Goal: Task Accomplishment & Management: Manage account settings

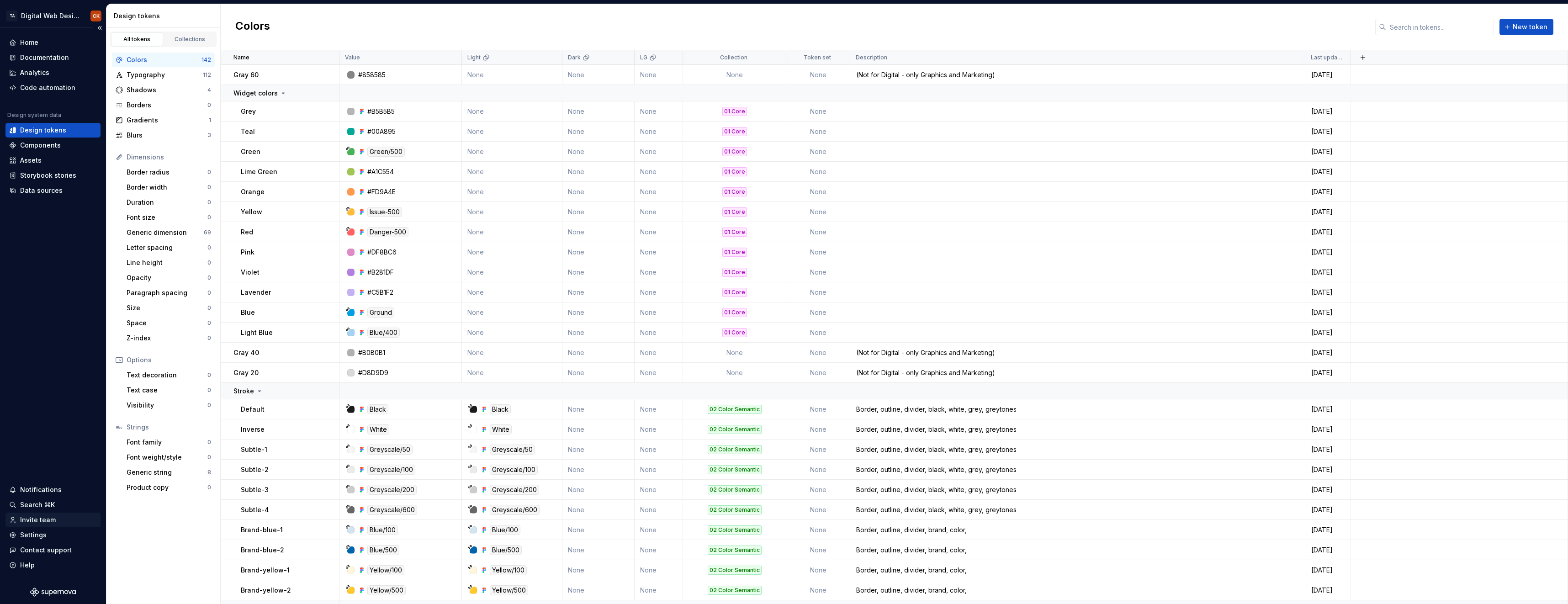
click at [25, 518] on div "Invite team" at bounding box center [38, 519] width 36 height 9
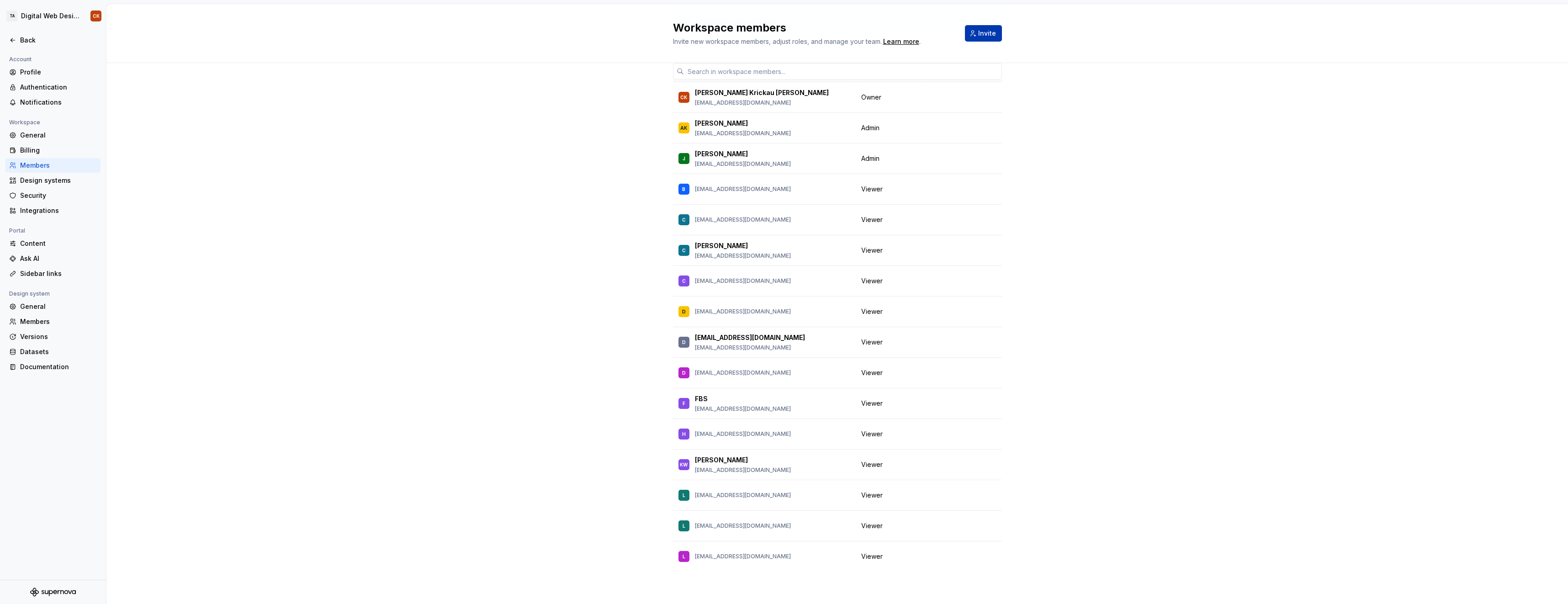
click at [983, 27] on button "Invite" at bounding box center [983, 33] width 37 height 16
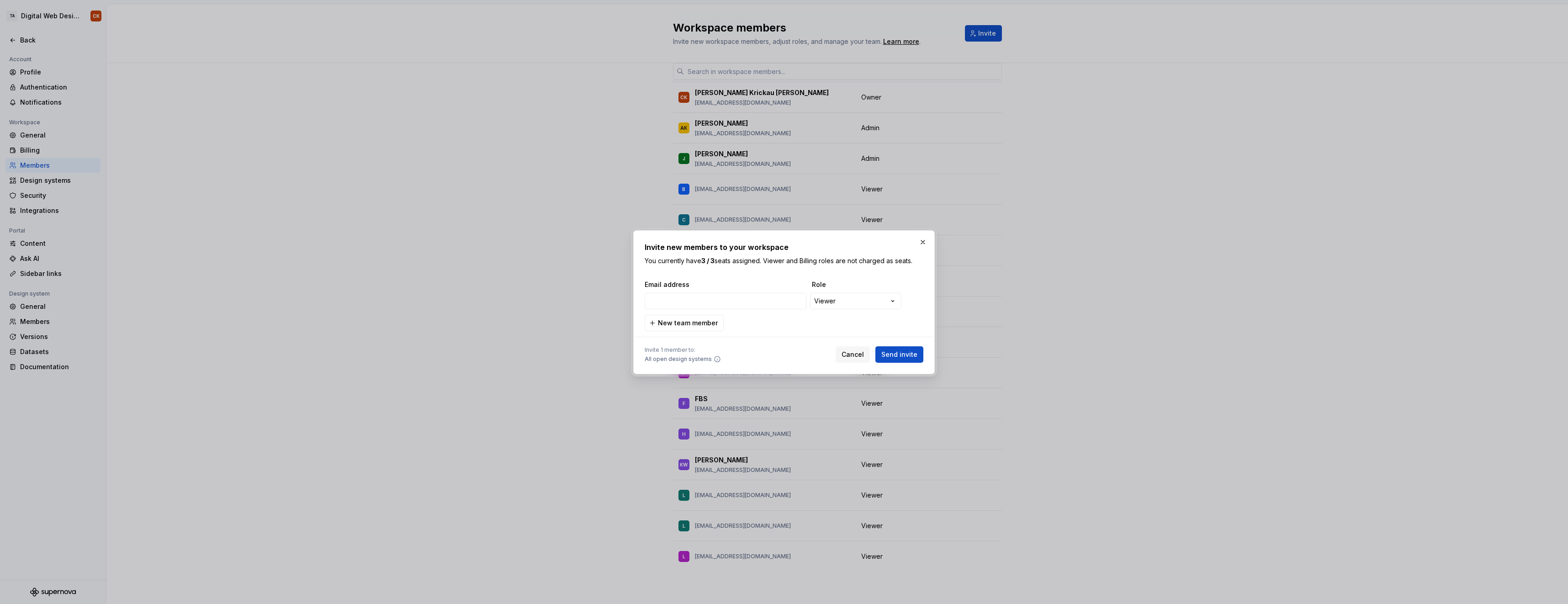
click at [713, 358] on icon at bounding box center [717, 359] width 8 height 8
click at [922, 241] on button "button" at bounding box center [923, 241] width 13 height 13
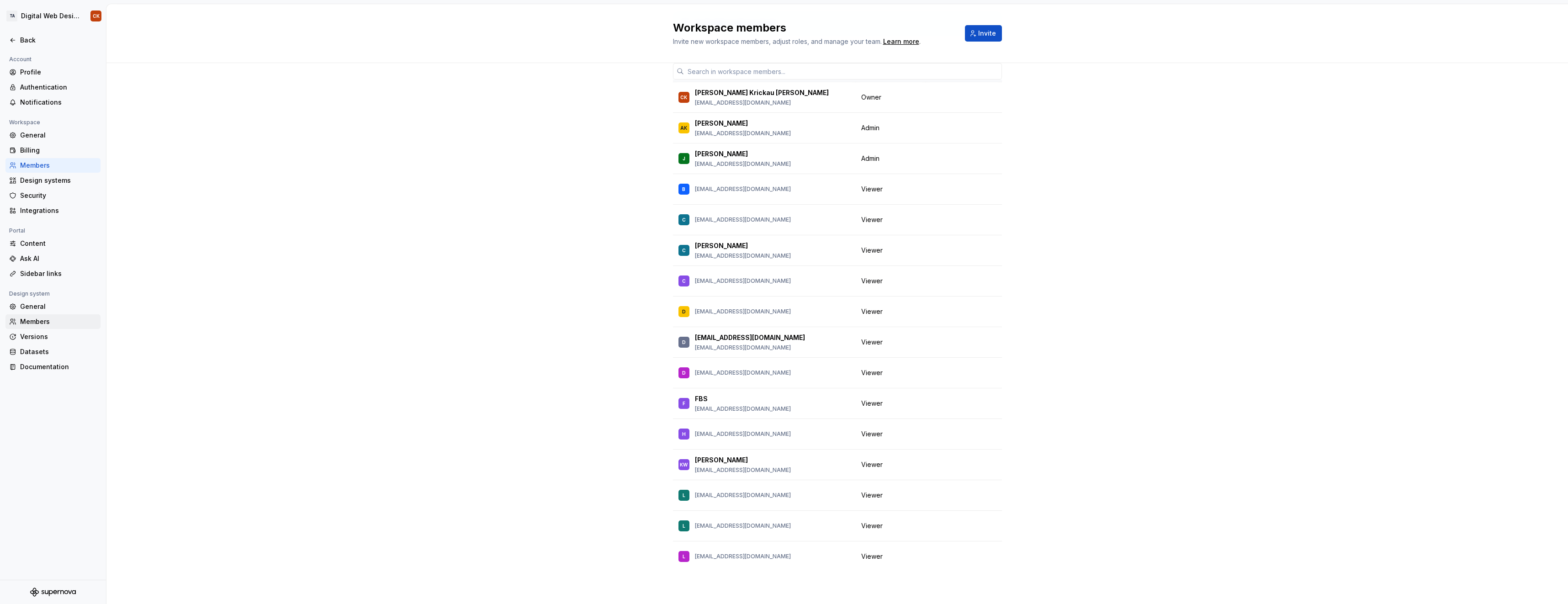
click at [36, 317] on div "Members" at bounding box center [58, 321] width 77 height 9
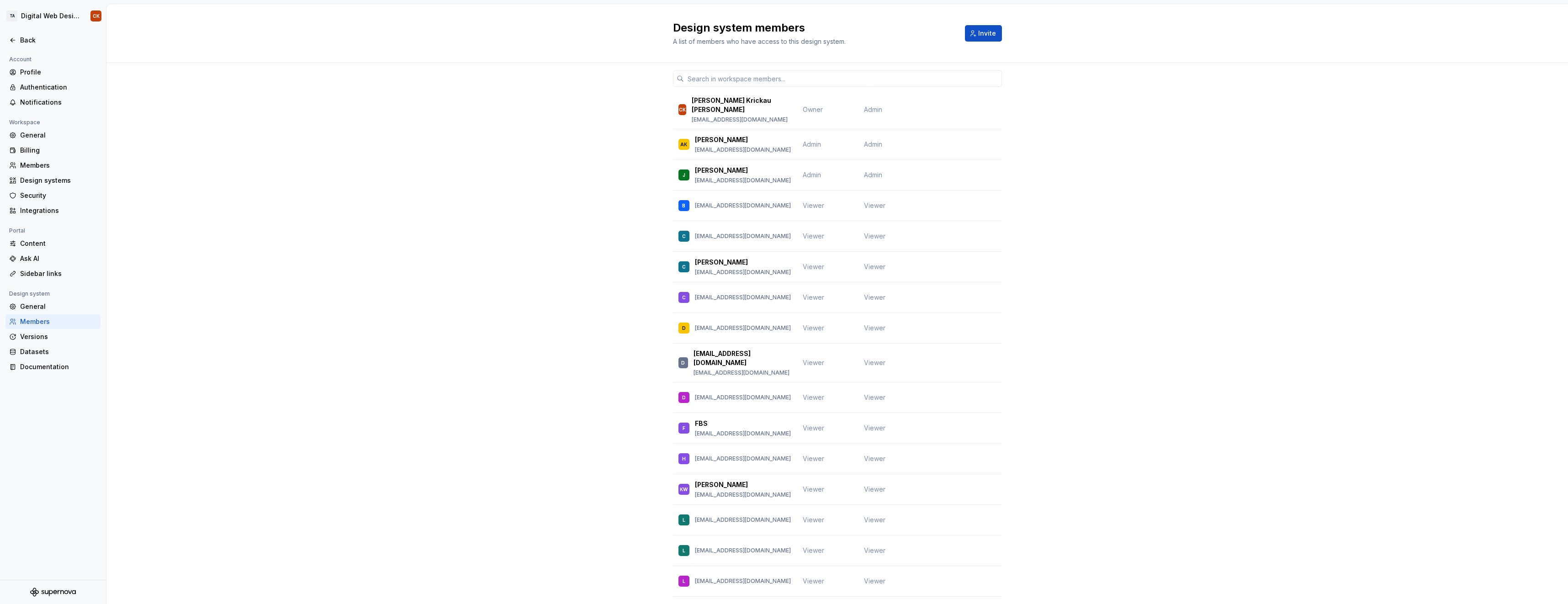
scroll to position [46, 0]
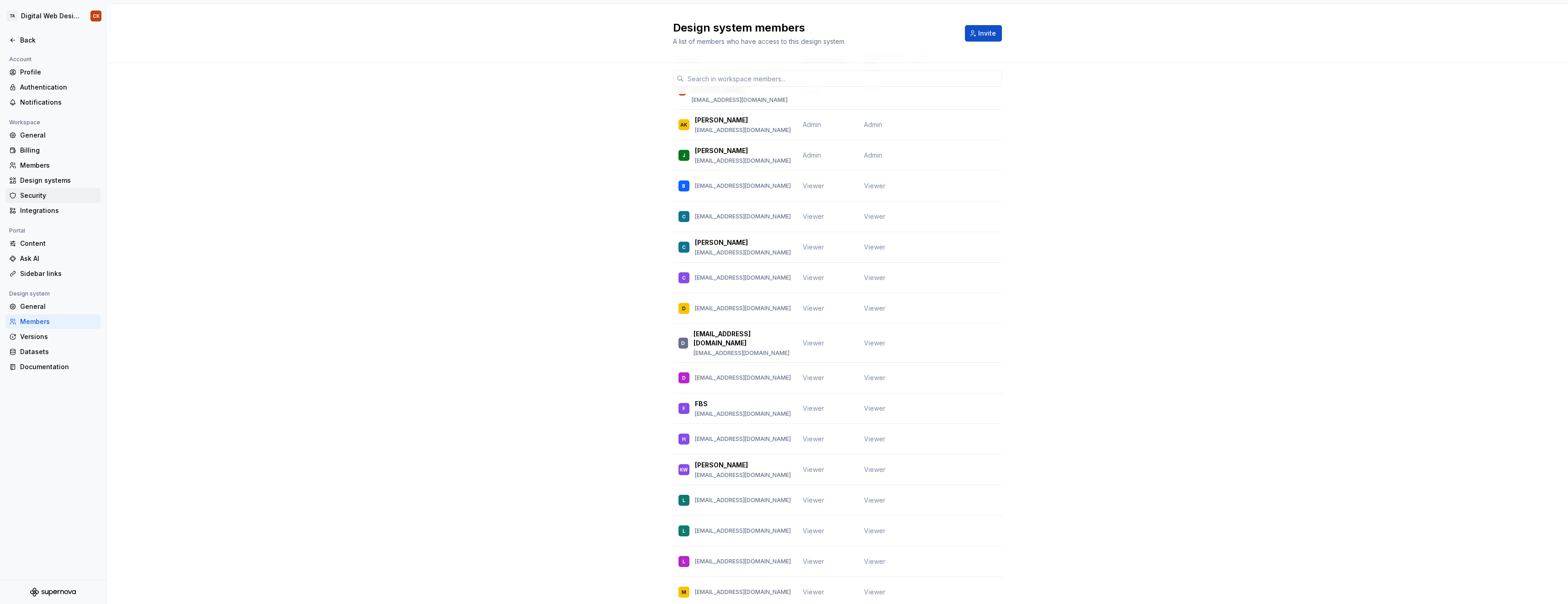
click at [28, 191] on div "Security" at bounding box center [58, 195] width 77 height 9
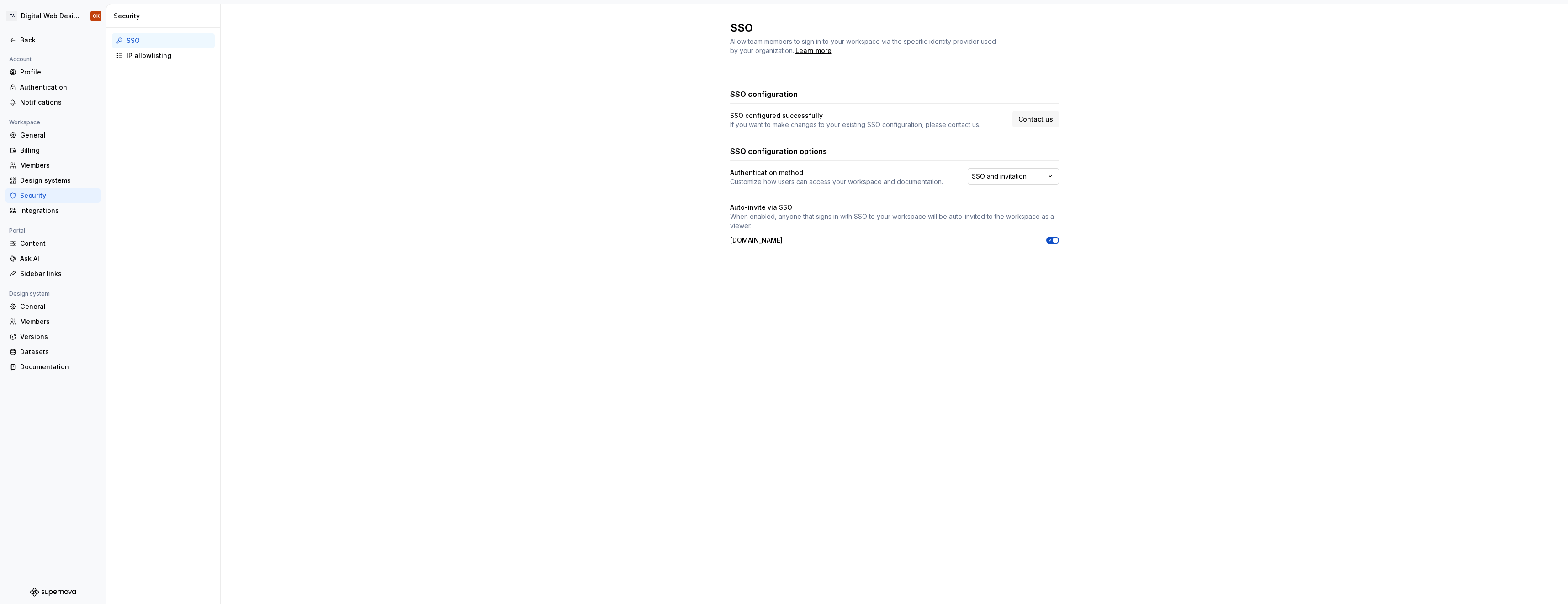
click at [1049, 175] on html "TA Digital Web Design CK Back Account Profile Authentication Notifications Work…" at bounding box center [784, 302] width 1568 height 604
click at [1053, 177] on html "TA Digital Web Design CK Back Account Profile Authentication Notifications Work…" at bounding box center [784, 302] width 1568 height 604
click at [890, 269] on html "TA Digital Web Design CK Back Account Profile Authentication Notifications Work…" at bounding box center [784, 302] width 1568 height 604
click at [1072, 323] on div "SSO Allow team members to sign in to your workspace via the specific identity p…" at bounding box center [894, 304] width 1347 height 600
click at [42, 323] on div "Members" at bounding box center [58, 321] width 77 height 9
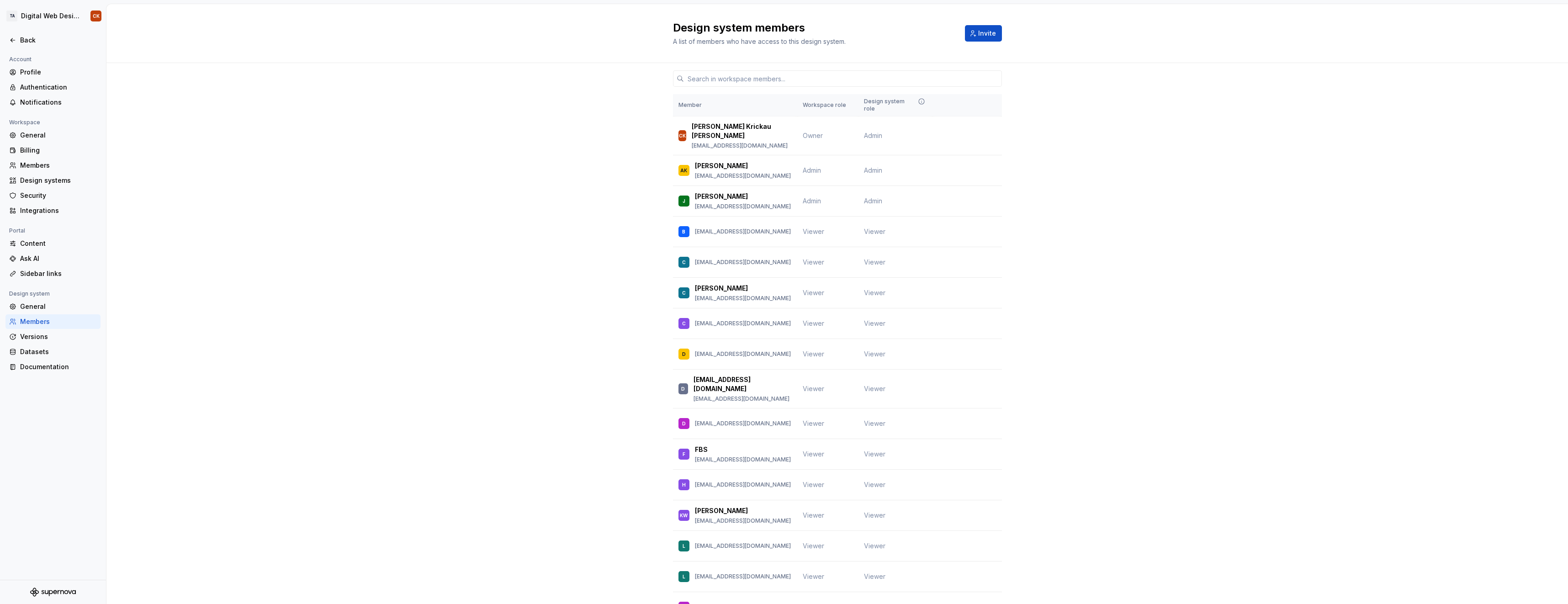
click at [978, 35] on span "Invite" at bounding box center [987, 33] width 18 height 9
click at [53, 176] on div "Design systems" at bounding box center [58, 180] width 77 height 9
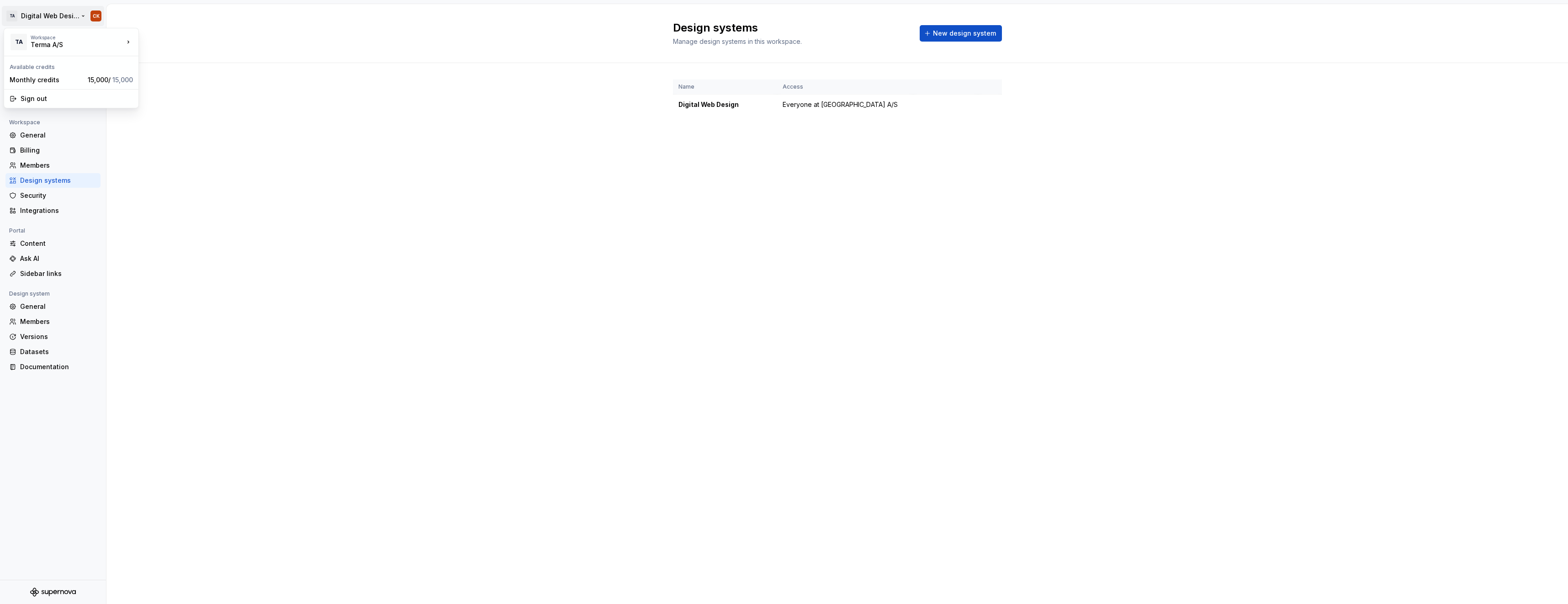
click at [47, 13] on html "TA Digital Web Design CK Back Account Profile Authentication Notifications Work…" at bounding box center [784, 302] width 1568 height 604
click at [363, 230] on html "TA Digital Web Design CK Back Account Profile Authentication Notifications Work…" at bounding box center [784, 302] width 1568 height 604
click at [17, 38] on div "Back" at bounding box center [53, 40] width 88 height 9
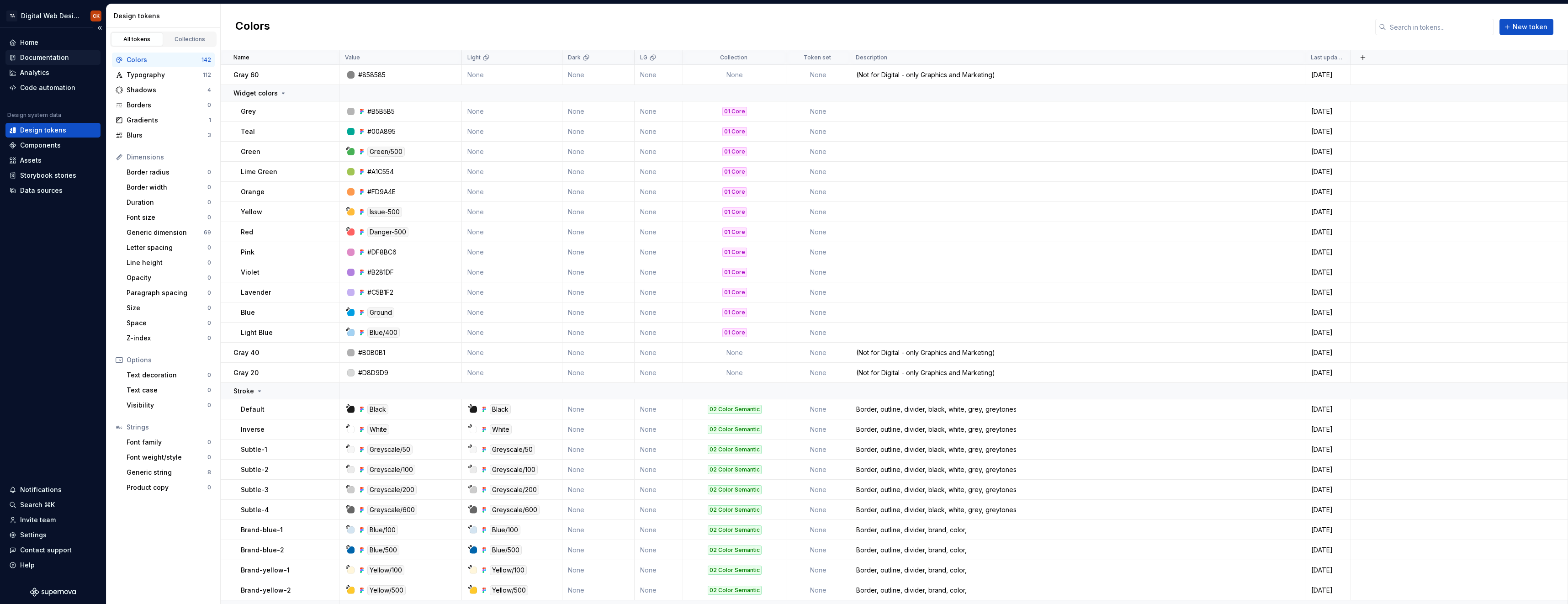
click at [51, 59] on div "Documentation" at bounding box center [45, 58] width 49 height 9
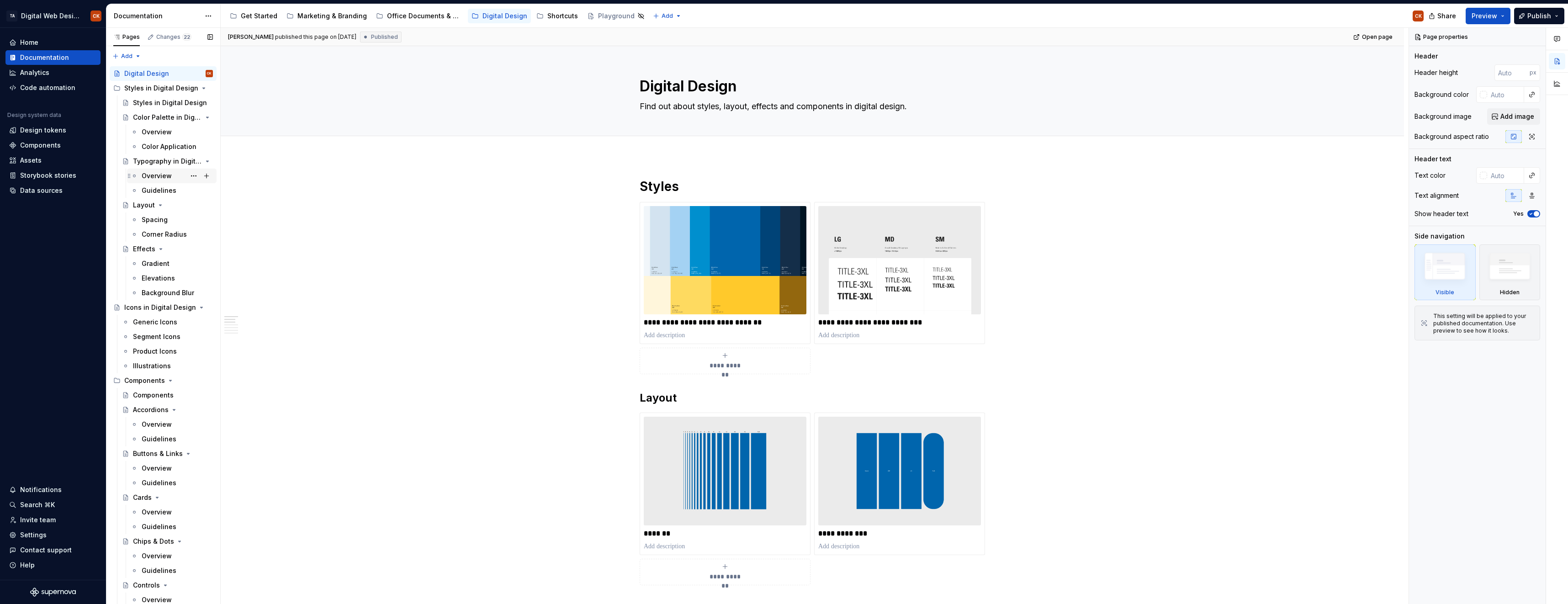
click at [153, 180] on div "Overview" at bounding box center [157, 175] width 30 height 9
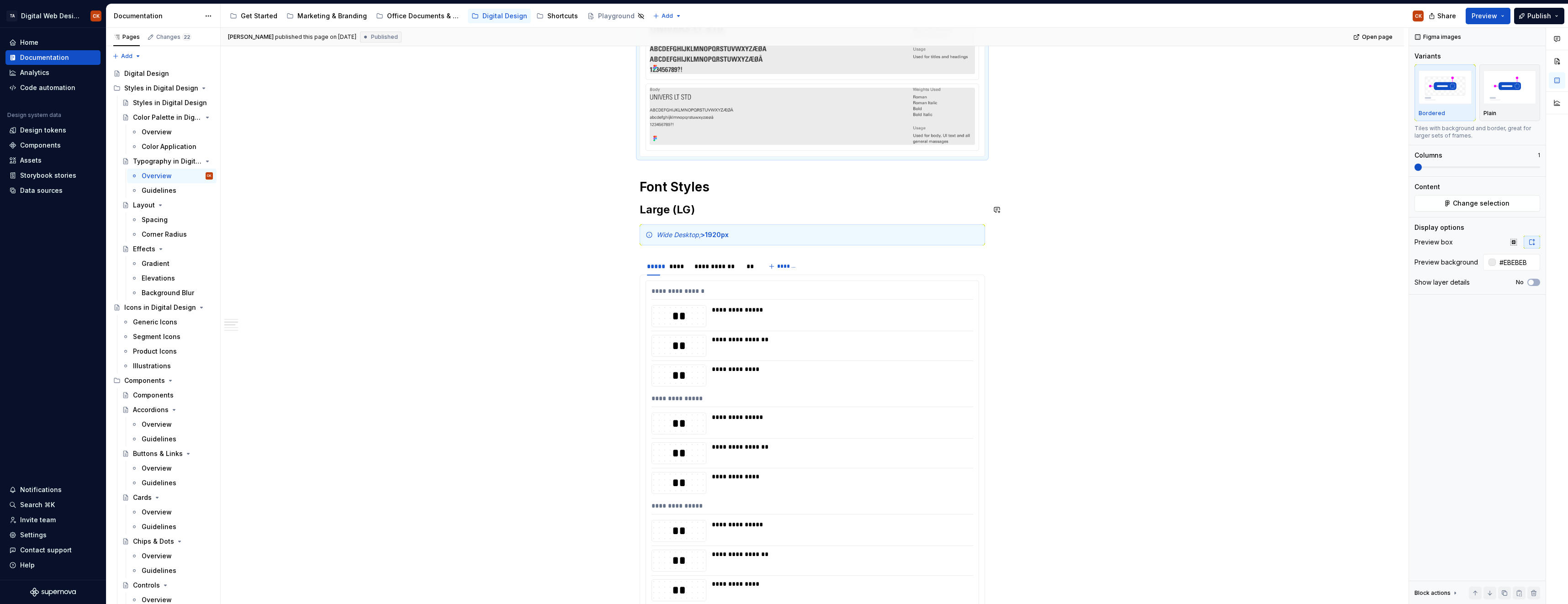
scroll to position [229, 0]
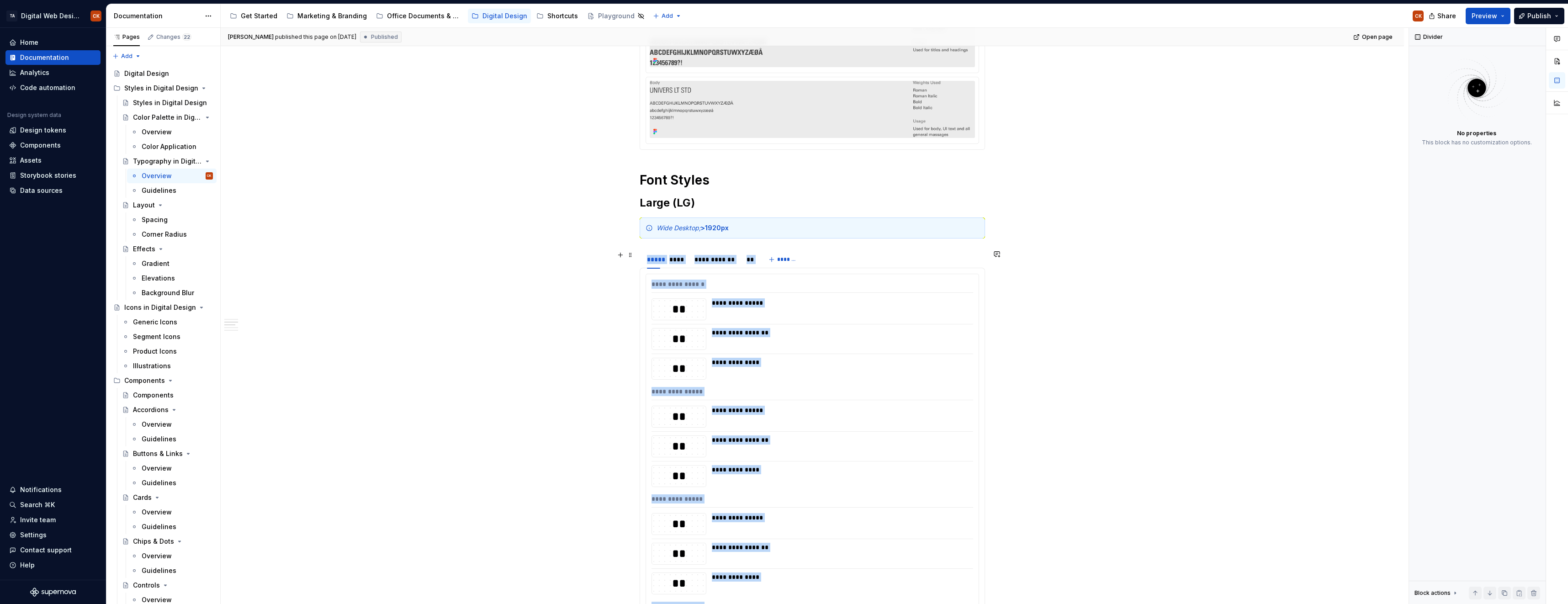
scroll to position [569, 0]
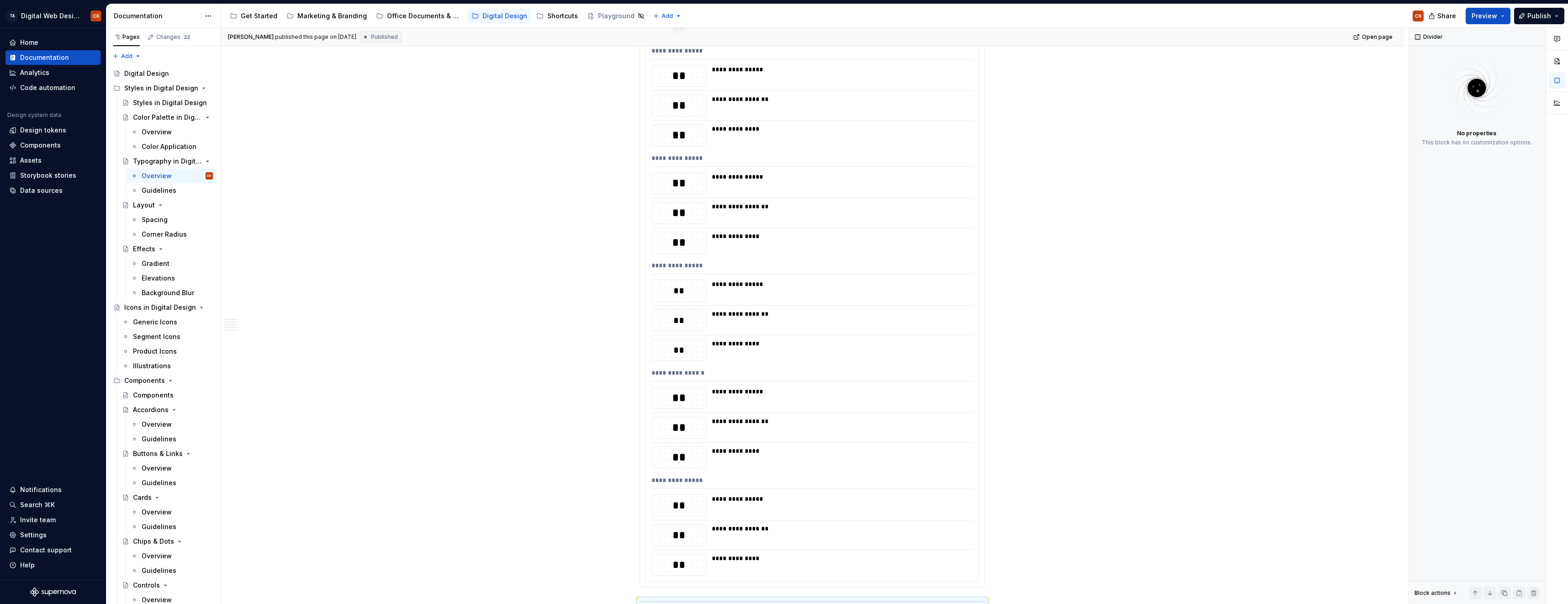
type textarea "*"
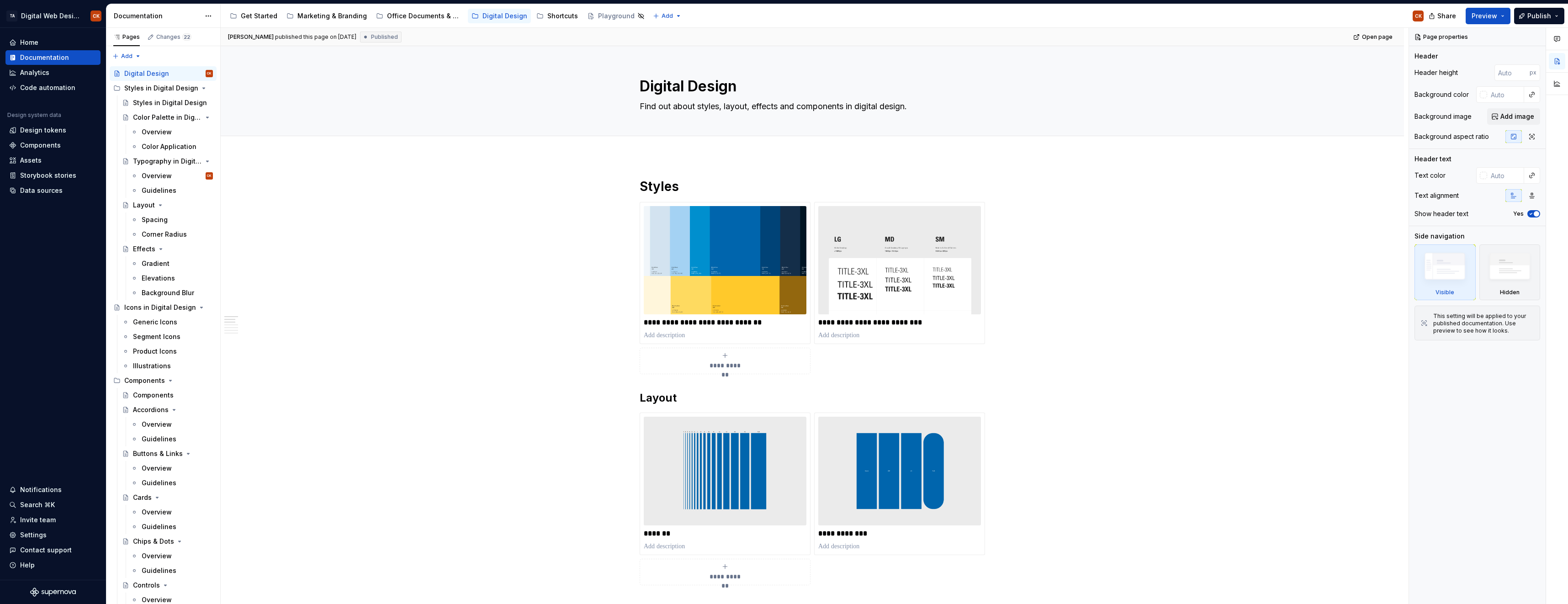
type textarea "*"
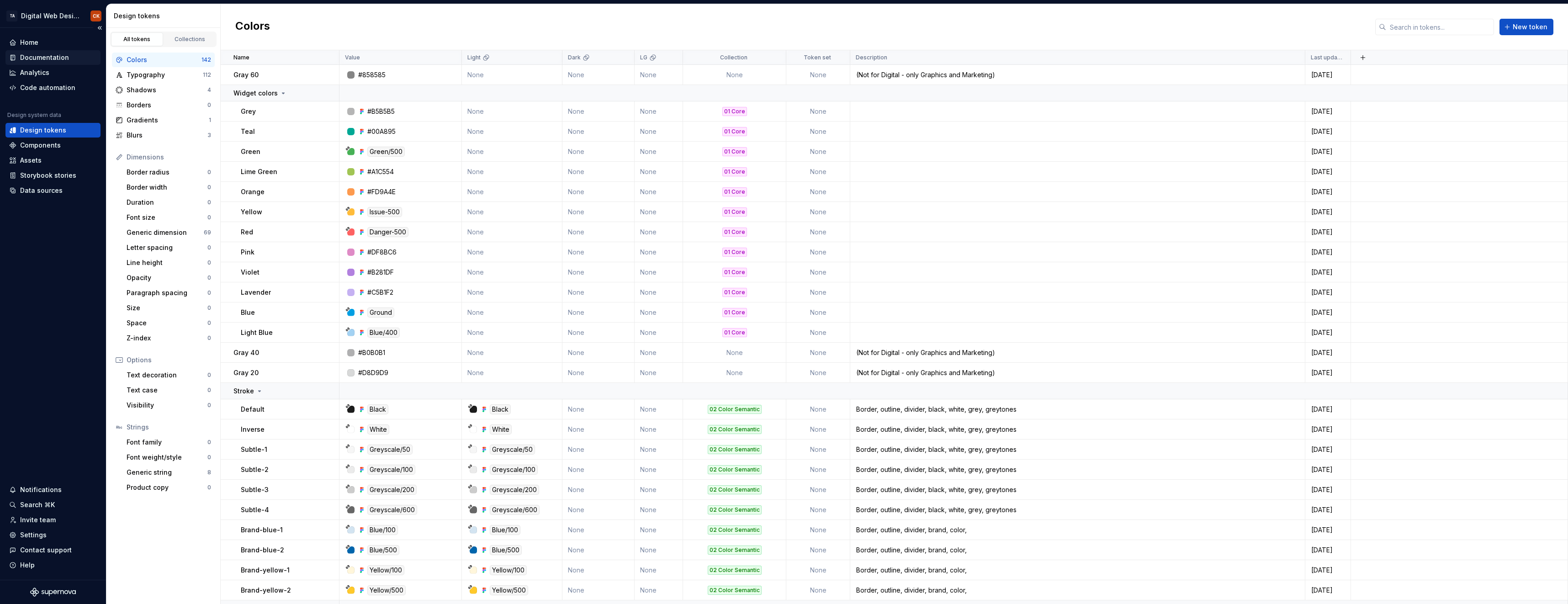
click at [56, 57] on div "Documentation" at bounding box center [45, 58] width 49 height 9
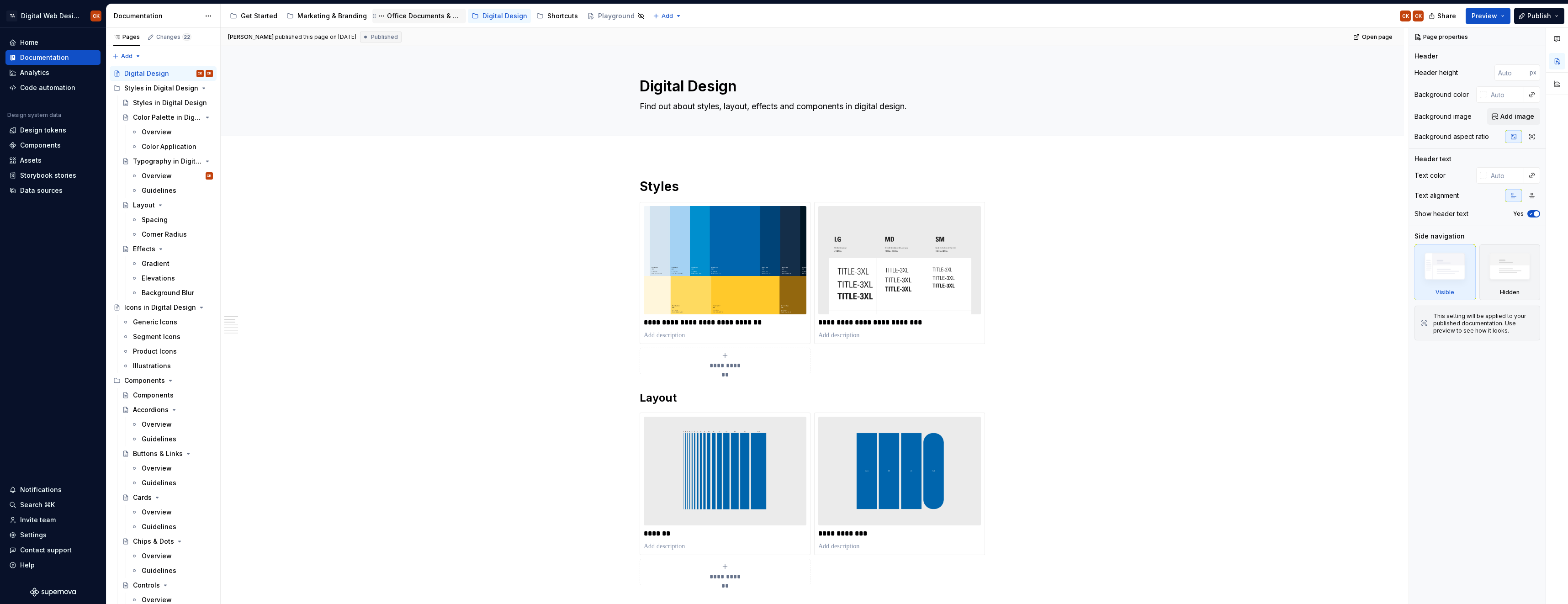
click at [402, 13] on div "Office Documents & Materials" at bounding box center [424, 15] width 75 height 9
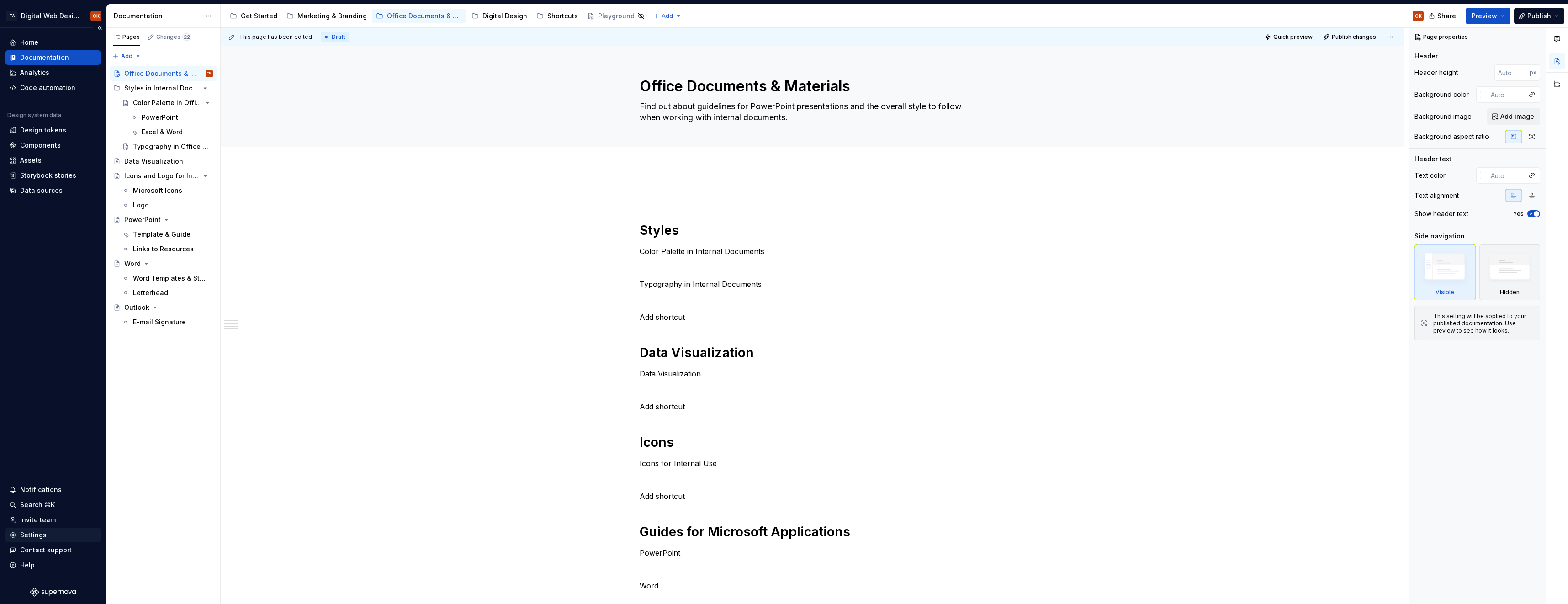
type textarea "*"
click at [35, 532] on div "Settings" at bounding box center [33, 535] width 26 height 9
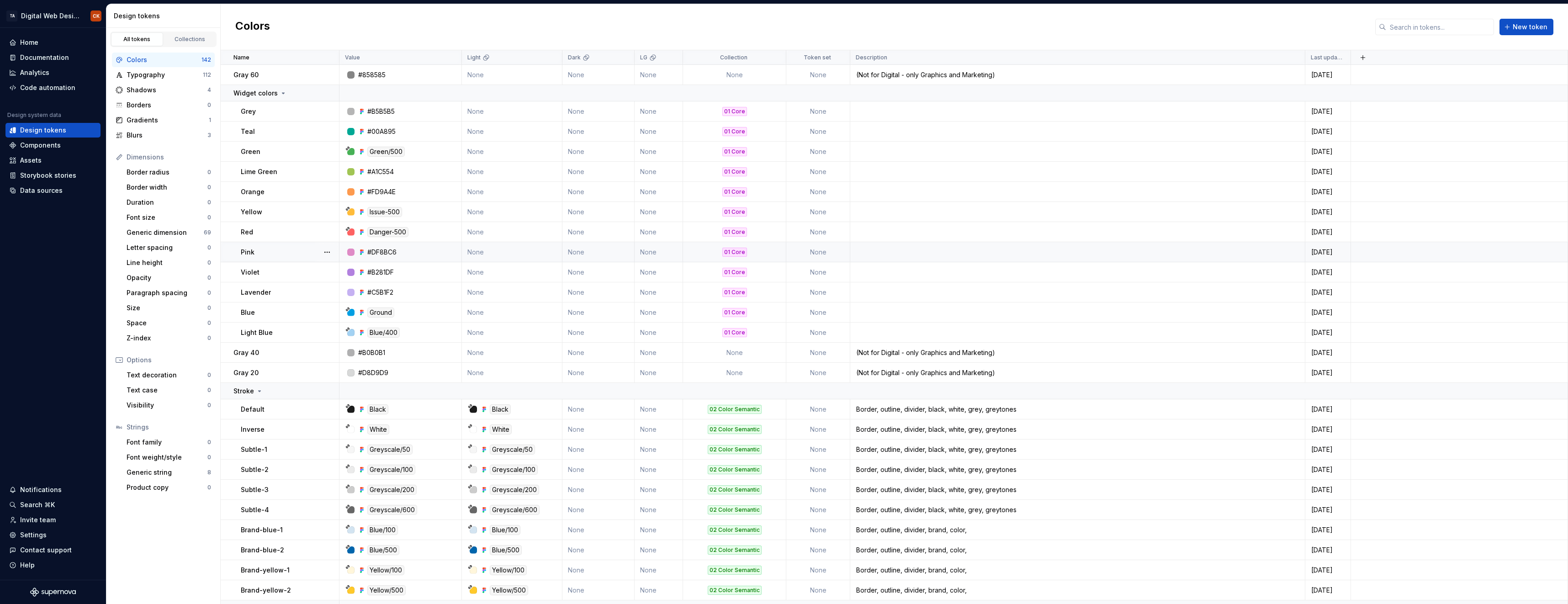
drag, startPoint x: 0, startPoint y: 0, endPoint x: 831, endPoint y: 253, distance: 868.7
click at [835, 271] on td "None" at bounding box center [818, 273] width 64 height 20
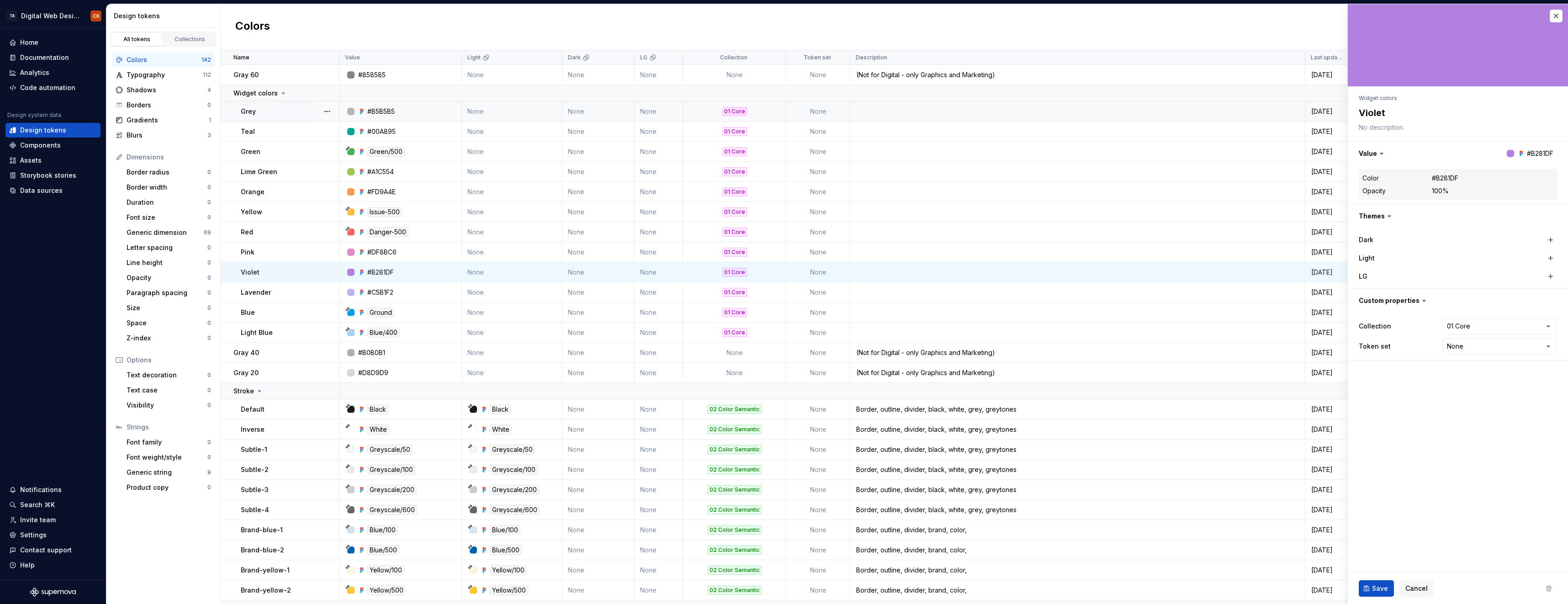
type textarea "*"
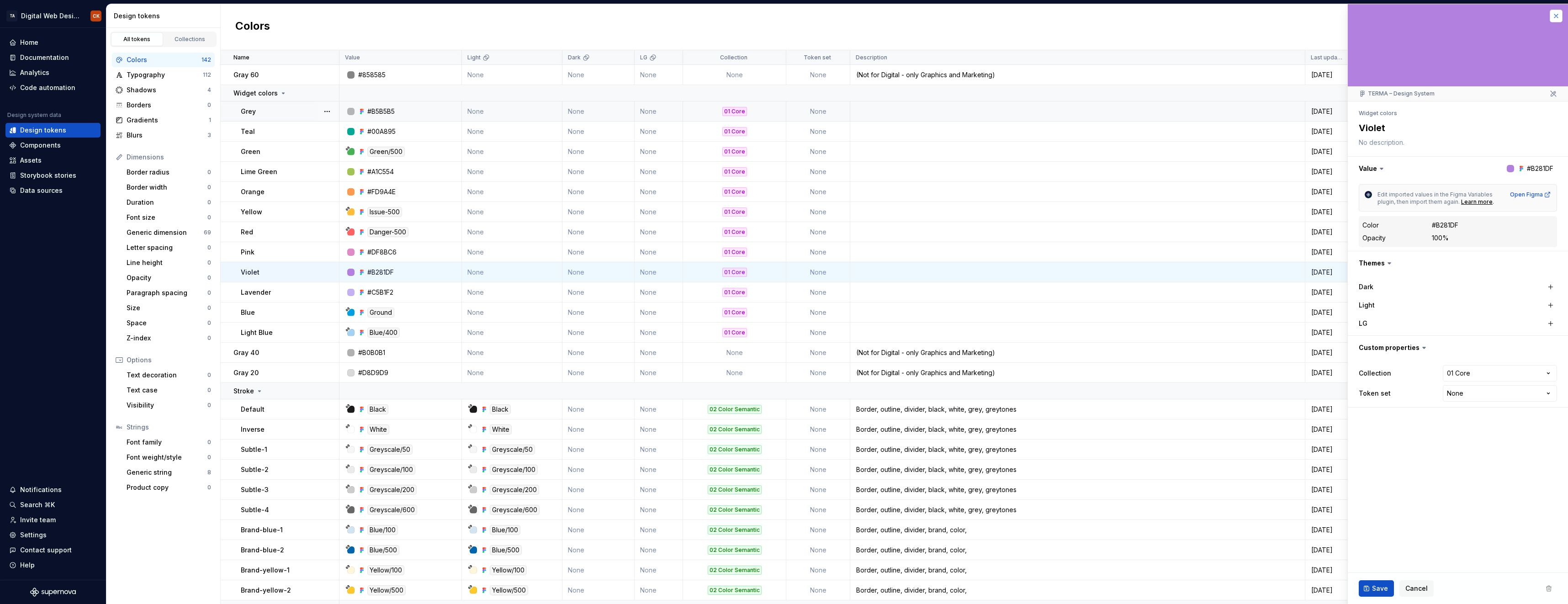
click at [1555, 14] on button "button" at bounding box center [1555, 15] width 13 height 13
